Goal: Task Accomplishment & Management: Use online tool/utility

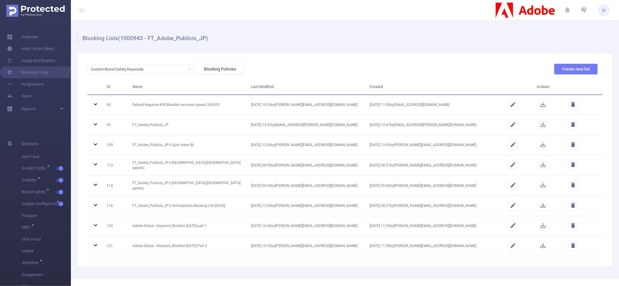
click at [52, 12] on img at bounding box center [35, 11] width 58 height 12
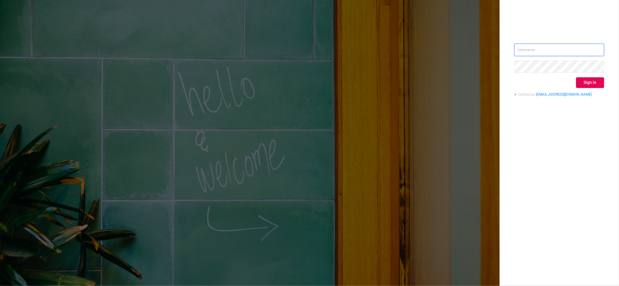
type input "[PERSON_NAME][EMAIL_ADDRESS][DOMAIN_NAME]"
click at [588, 82] on button "Sign in" at bounding box center [590, 82] width 28 height 11
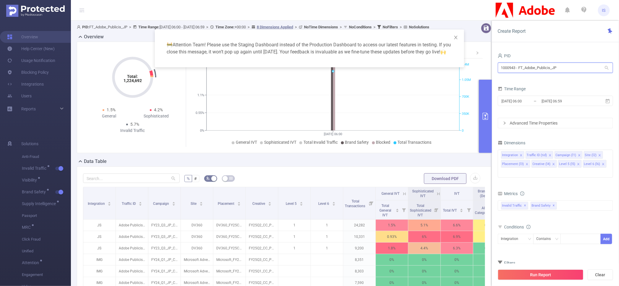
drag, startPoint x: 573, startPoint y: 71, endPoint x: 403, endPoint y: 60, distance: 170.6
click at [403, 60] on body "IS Overview Help Center (New) Usage Notification Blocking Policy Integrations U…" at bounding box center [309, 143] width 619 height 286
type input "baye"
click at [531, 83] on li "1001014 - FT_BayerConsumer 17M [3.68M rows]" at bounding box center [555, 79] width 115 height 9
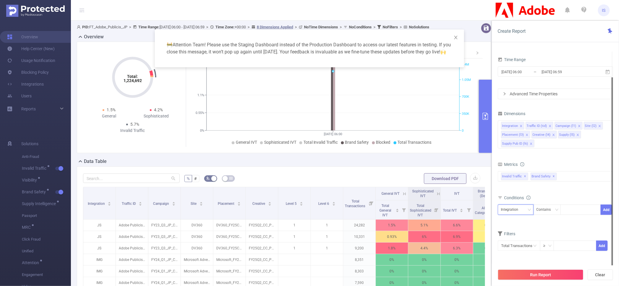
click at [517, 205] on div "Integration" at bounding box center [512, 210] width 22 height 10
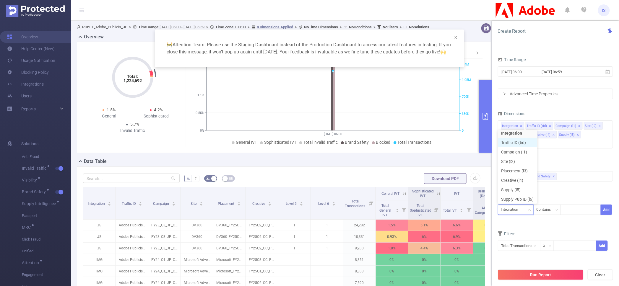
click at [521, 143] on li "Traffic ID (tid)" at bounding box center [518, 142] width 40 height 9
click at [583, 213] on div at bounding box center [581, 210] width 34 height 10
type input "fiducia"
click at [573, 220] on li "fiducia" at bounding box center [581, 221] width 40 height 9
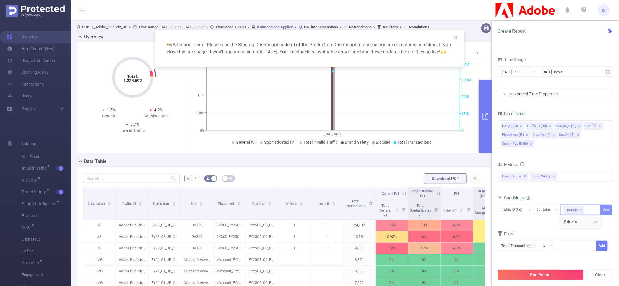
click at [604, 213] on button "Add" at bounding box center [607, 210] width 12 height 10
click at [544, 72] on input "2025-09-28 06:59" at bounding box center [565, 72] width 48 height 8
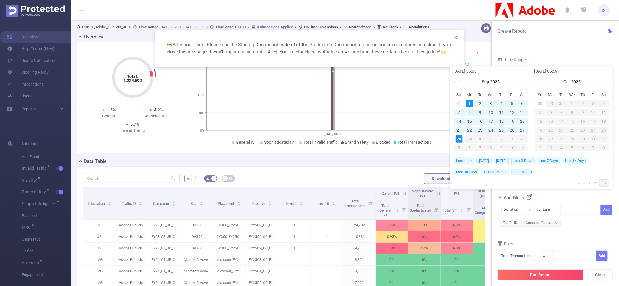
click at [493, 170] on span "Current Month" at bounding box center [496, 172] width 28 height 6
type input "2025-09-01 00:00"
type input "2025-09-28 23:59"
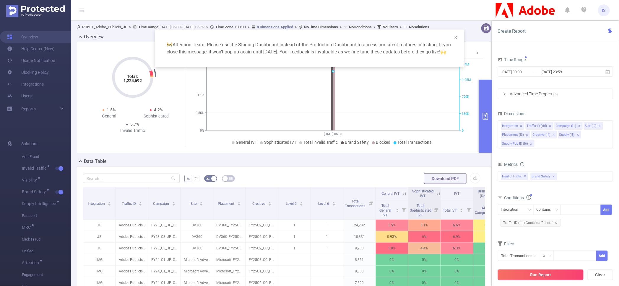
click at [560, 276] on button "Run Report" at bounding box center [541, 275] width 86 height 11
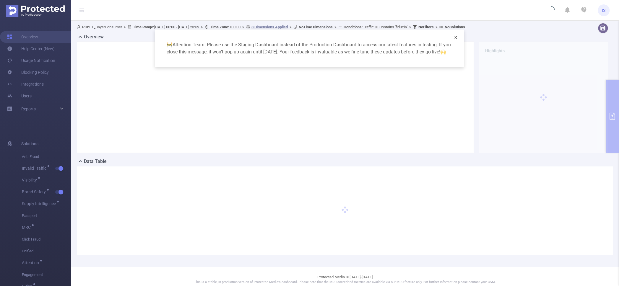
click at [455, 40] on span "Close" at bounding box center [456, 38] width 17 height 17
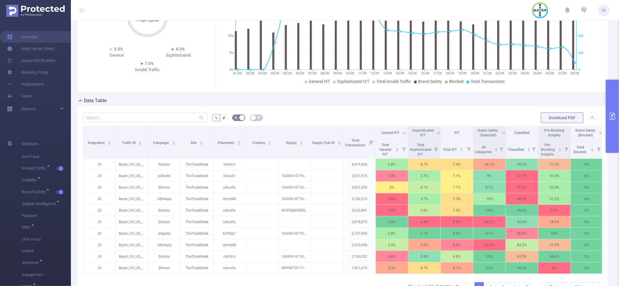
scroll to position [74, 0]
